Goal: Task Accomplishment & Management: Manage account settings

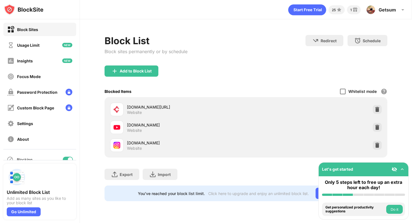
click at [344, 89] on div at bounding box center [343, 92] width 6 height 6
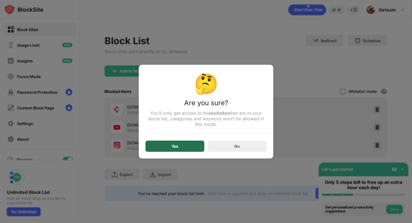
click at [194, 142] on div "Yes" at bounding box center [174, 146] width 59 height 11
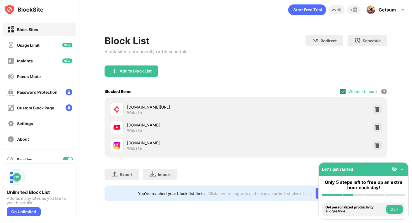
click at [344, 93] on img at bounding box center [342, 91] width 4 height 4
